Goal: Check status

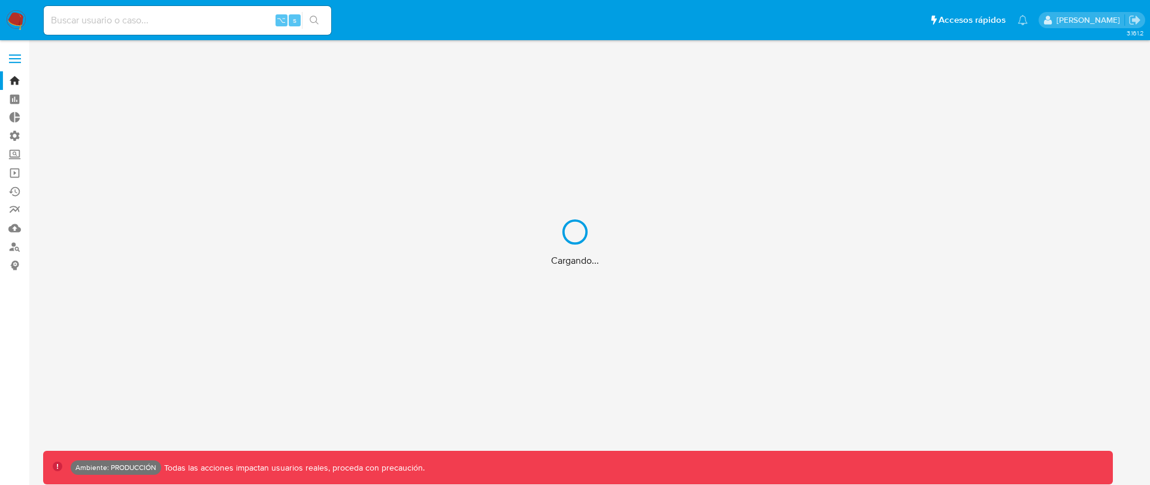
click at [160, 19] on div "Cargando..." at bounding box center [575, 242] width 1150 height 485
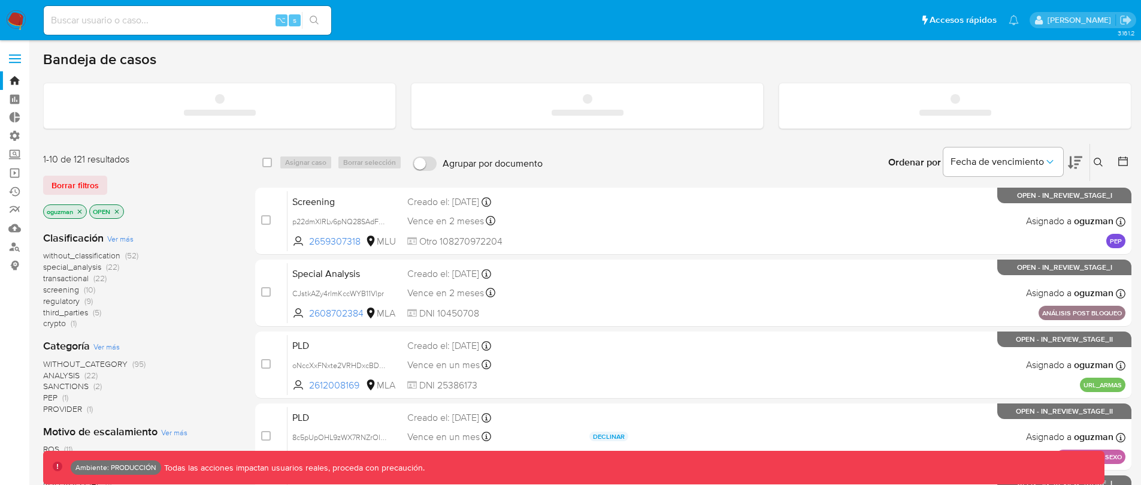
click at [160, 19] on input at bounding box center [188, 21] width 288 height 16
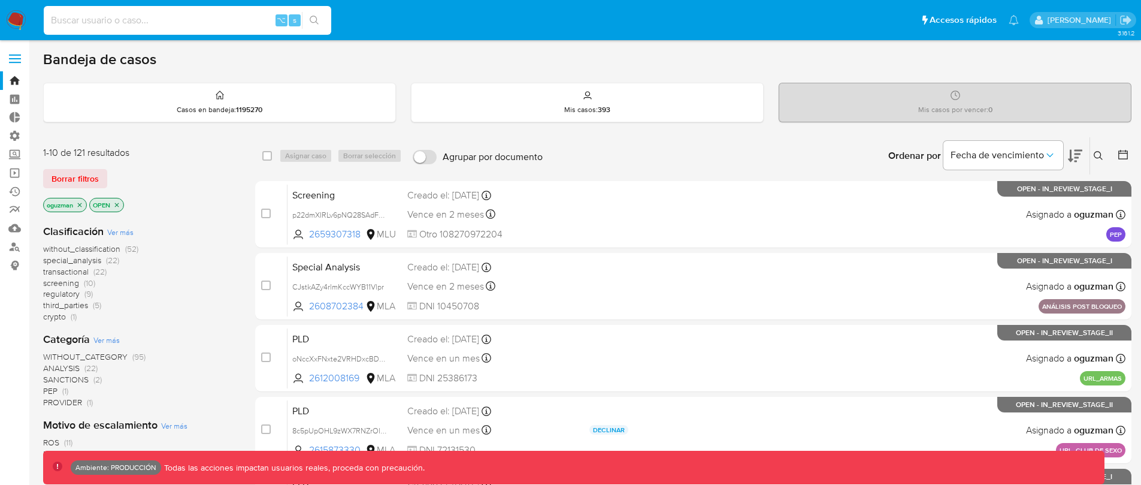
paste input "2909306247"
type input "2909306247"
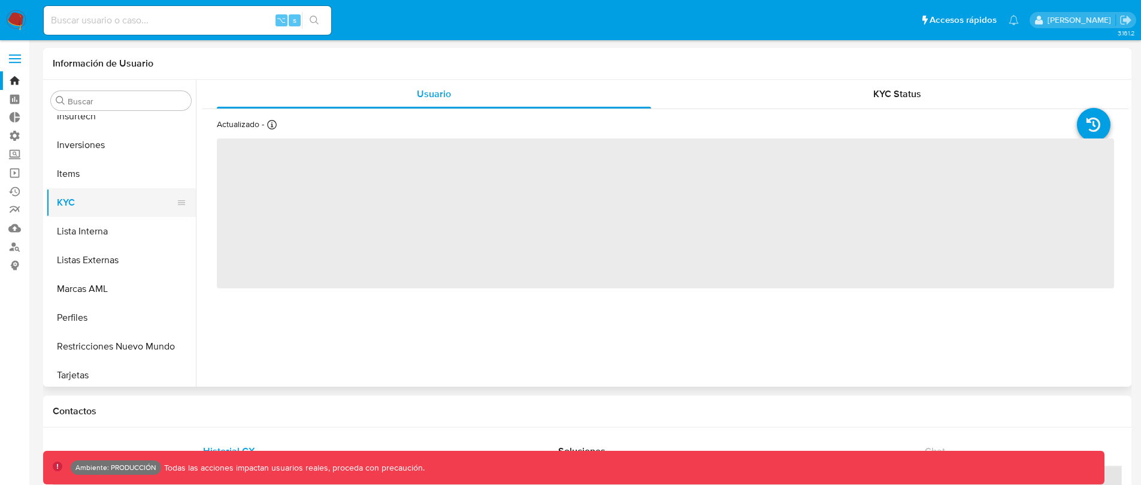
select select "10"
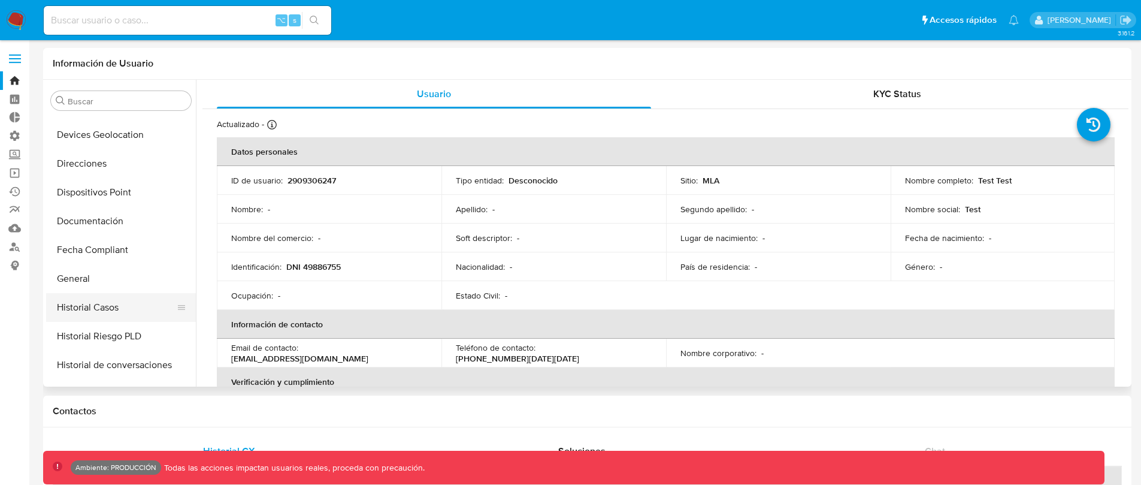
scroll to position [297, 0]
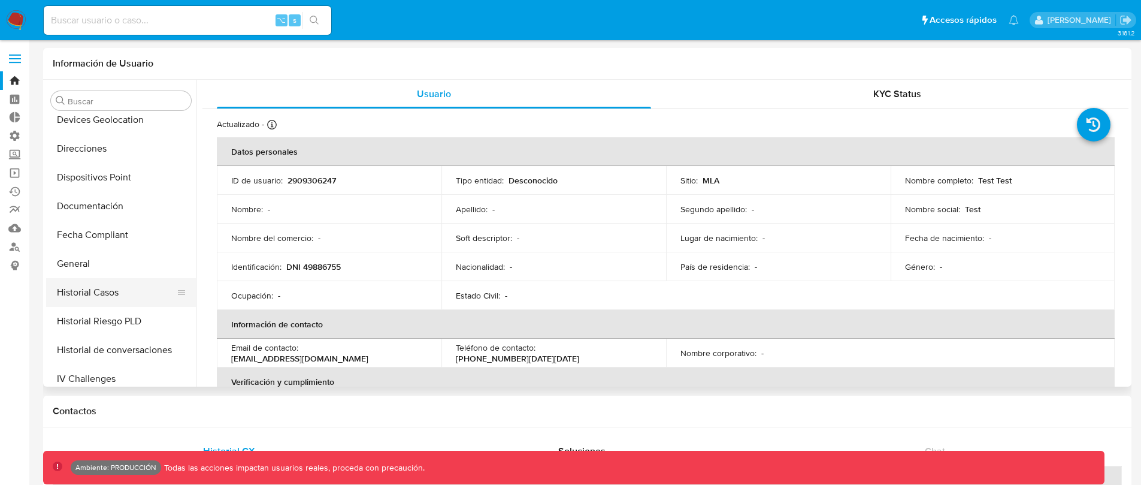
click at [115, 297] on button "Historial Casos" at bounding box center [116, 292] width 140 height 29
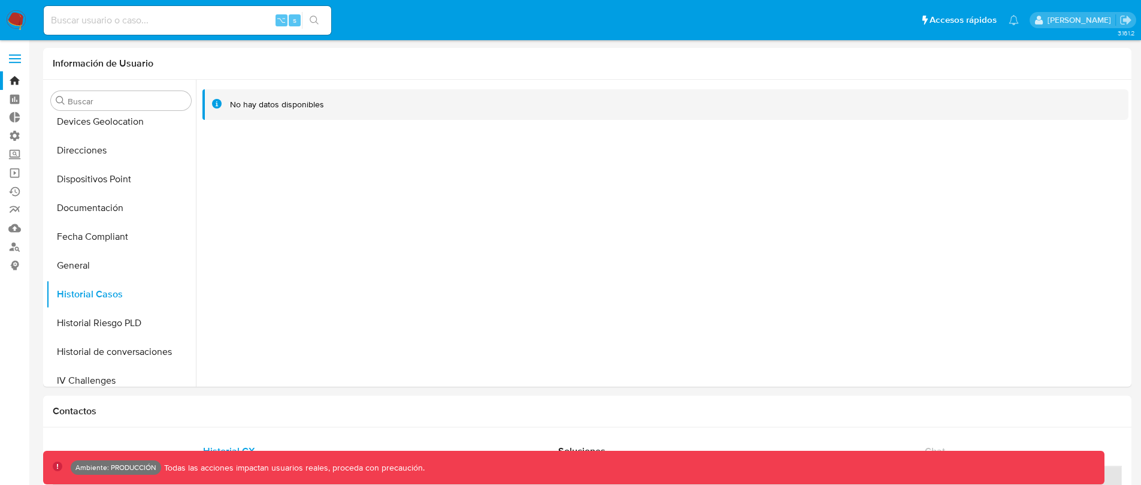
scroll to position [295, 0]
